Goal: Information Seeking & Learning: Learn about a topic

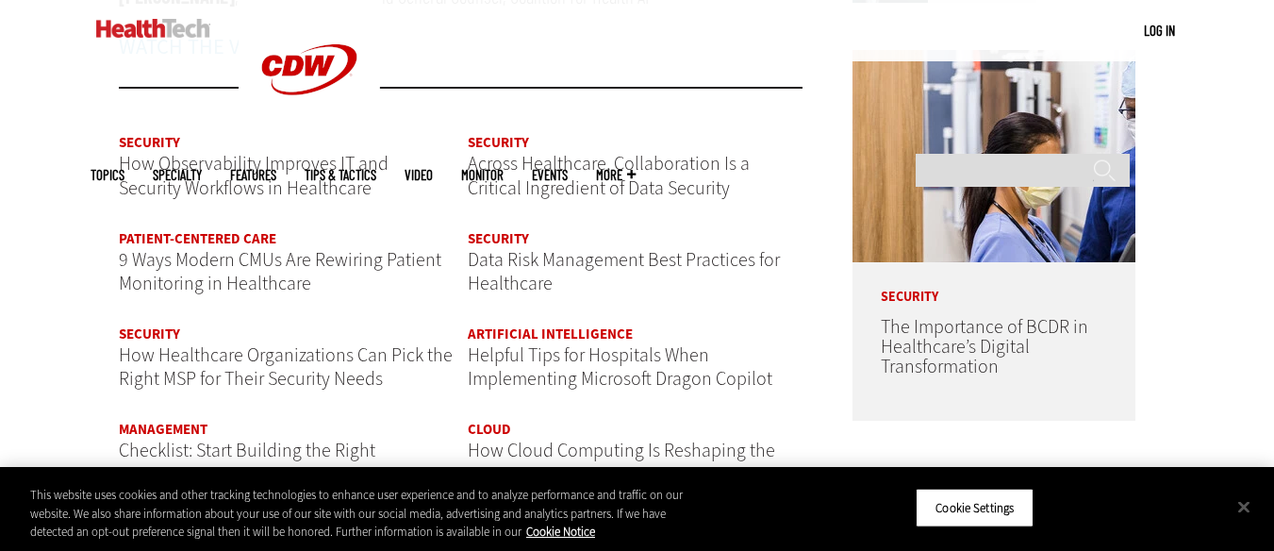
scroll to position [2212, 0]
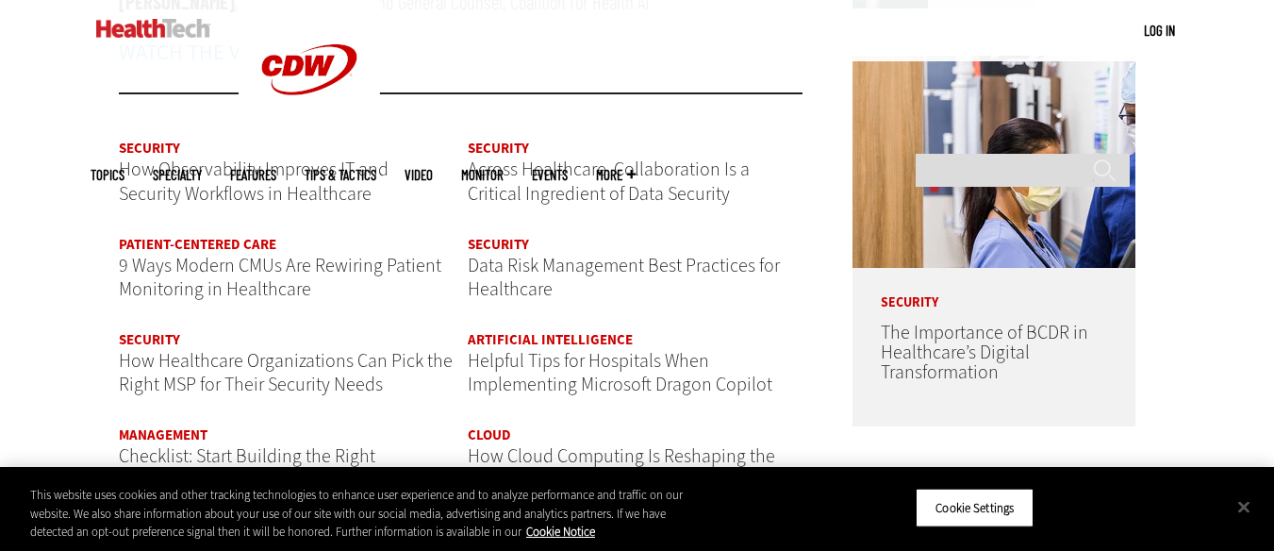
click at [589, 377] on span "Helpful Tips for Hospitals When Implementing Microsoft Dragon Copilot" at bounding box center [620, 373] width 305 height 50
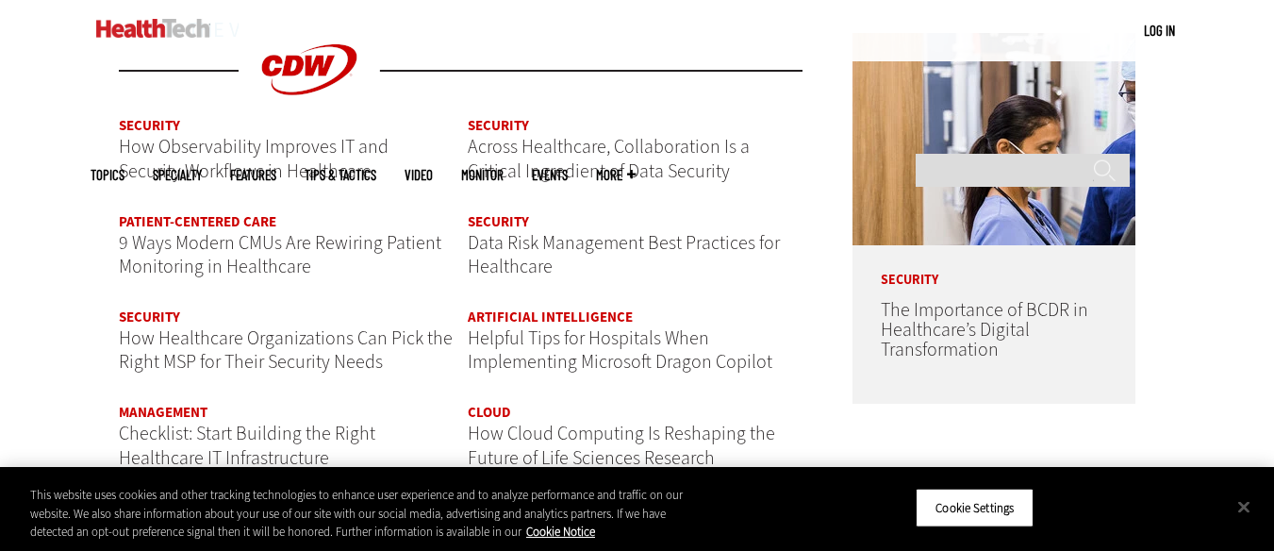
scroll to position [2234, 0]
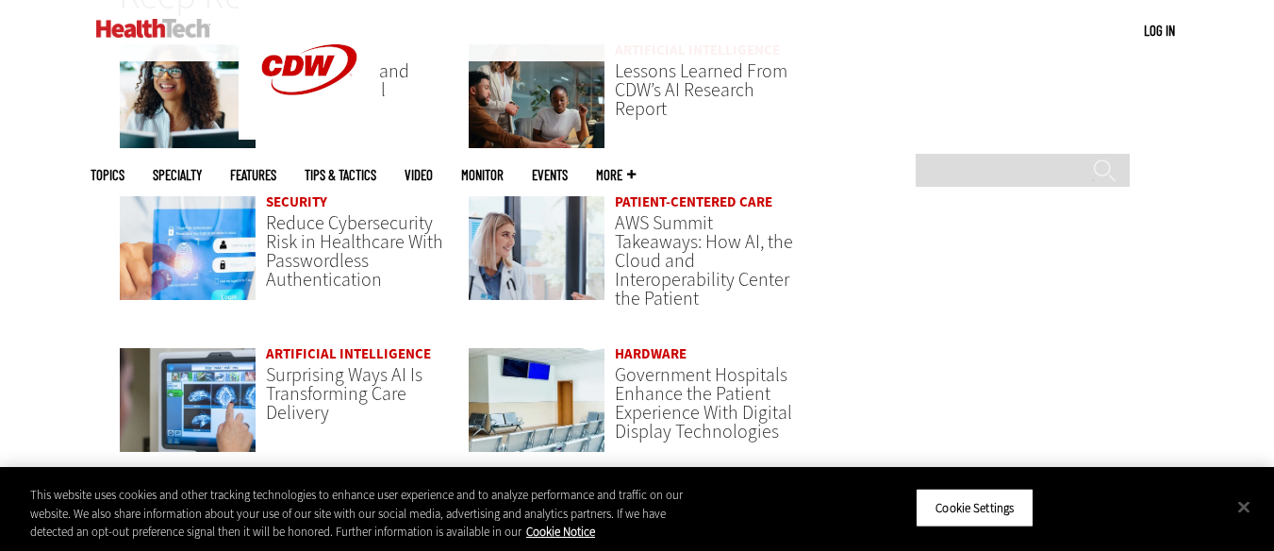
scroll to position [3977, 0]
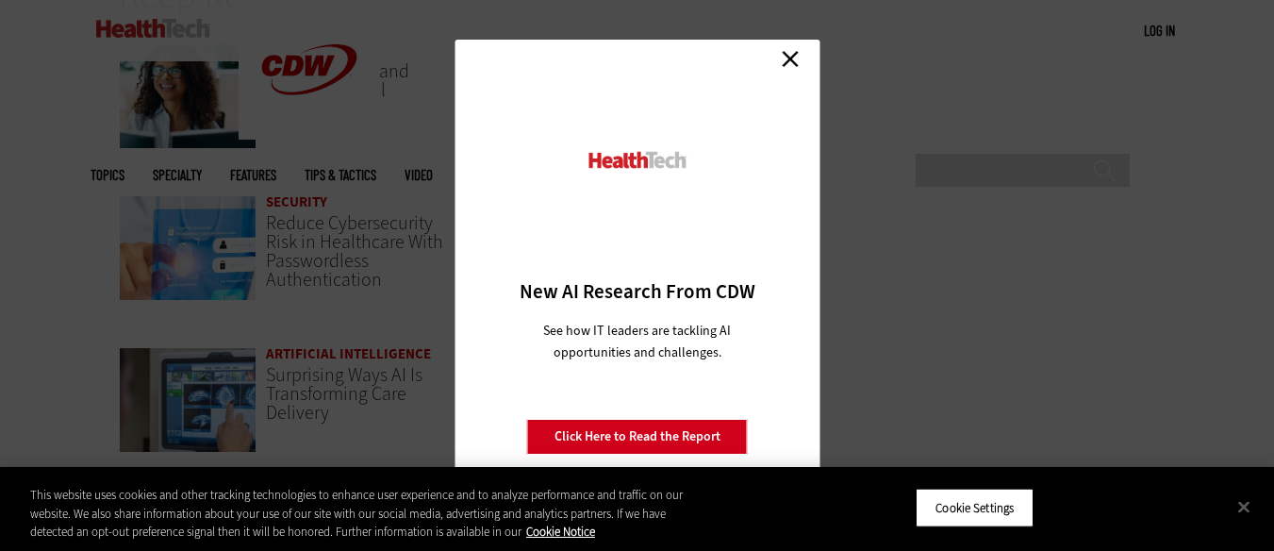
click at [785, 57] on link "Close" at bounding box center [790, 58] width 28 height 28
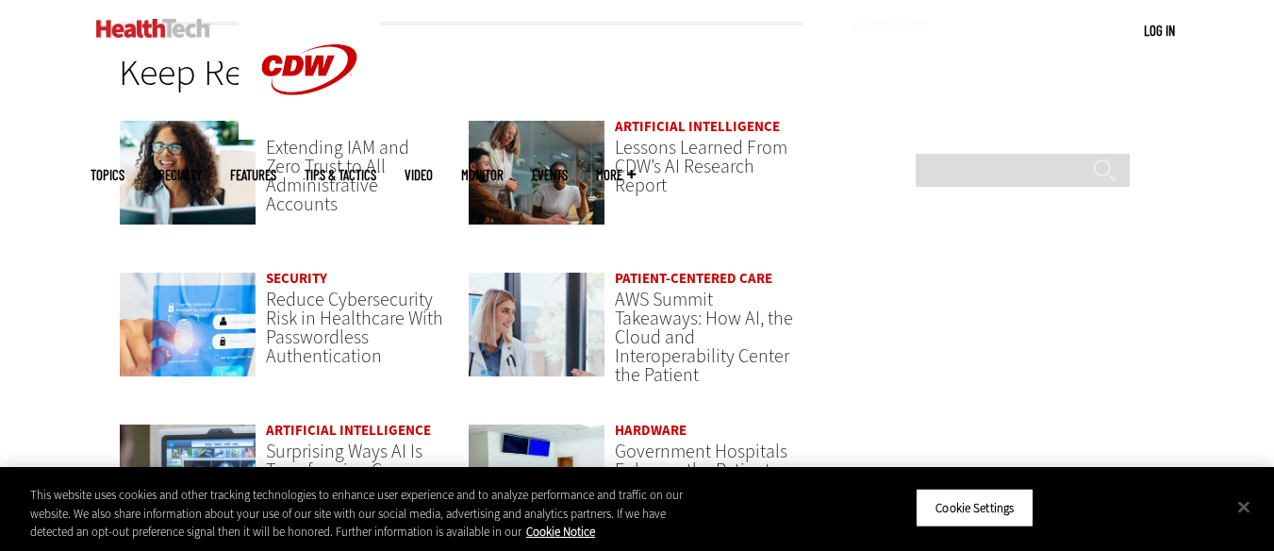
scroll to position [3876, 0]
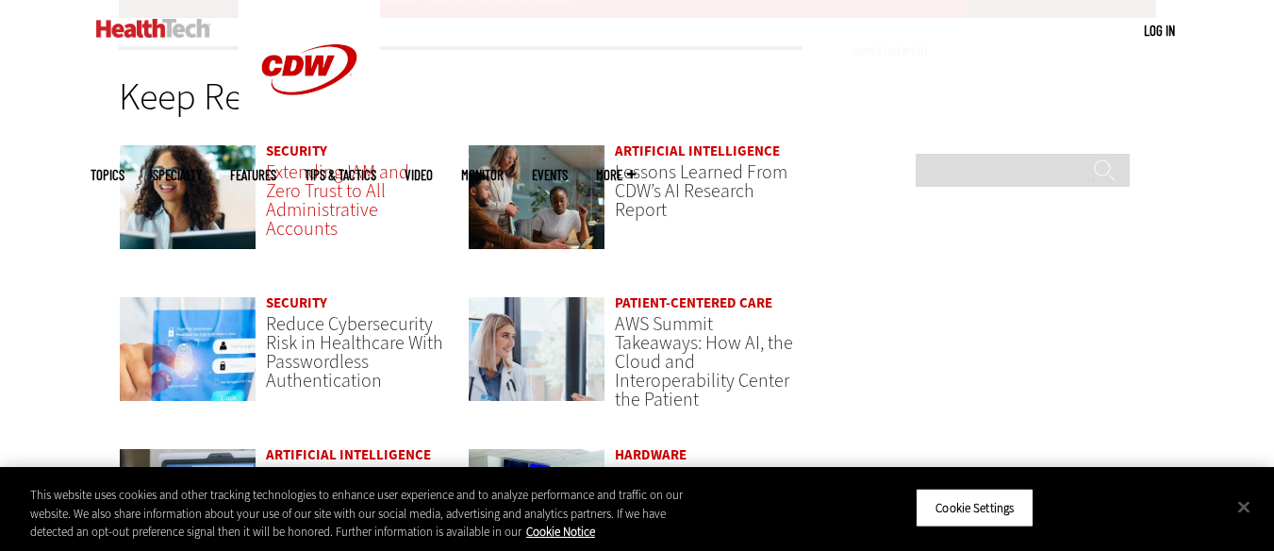
click at [357, 199] on span "Extending IAM and Zero Trust to All Administrative Accounts" at bounding box center [337, 200] width 143 height 82
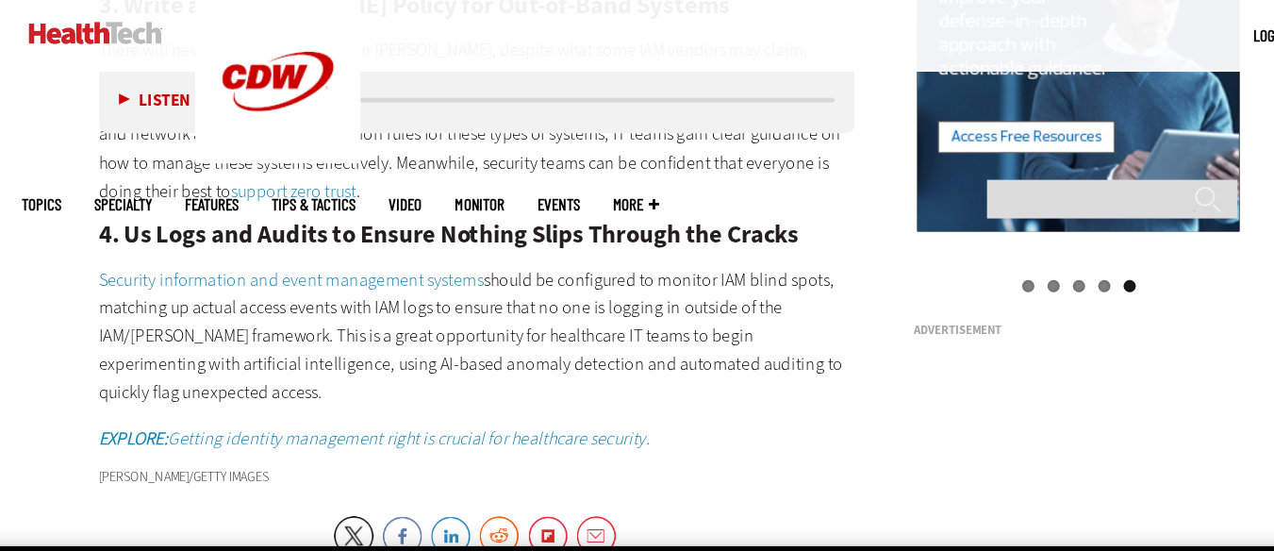
scroll to position [2049, 0]
